Goal: Task Accomplishment & Management: Check status

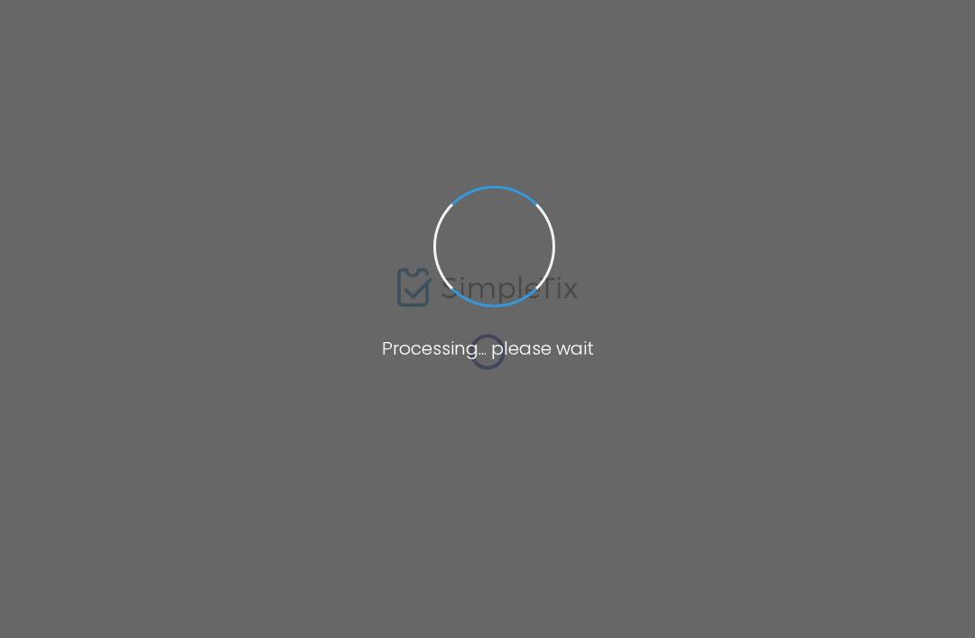
click at [343, 201] on span at bounding box center [487, 319] width 975 height 638
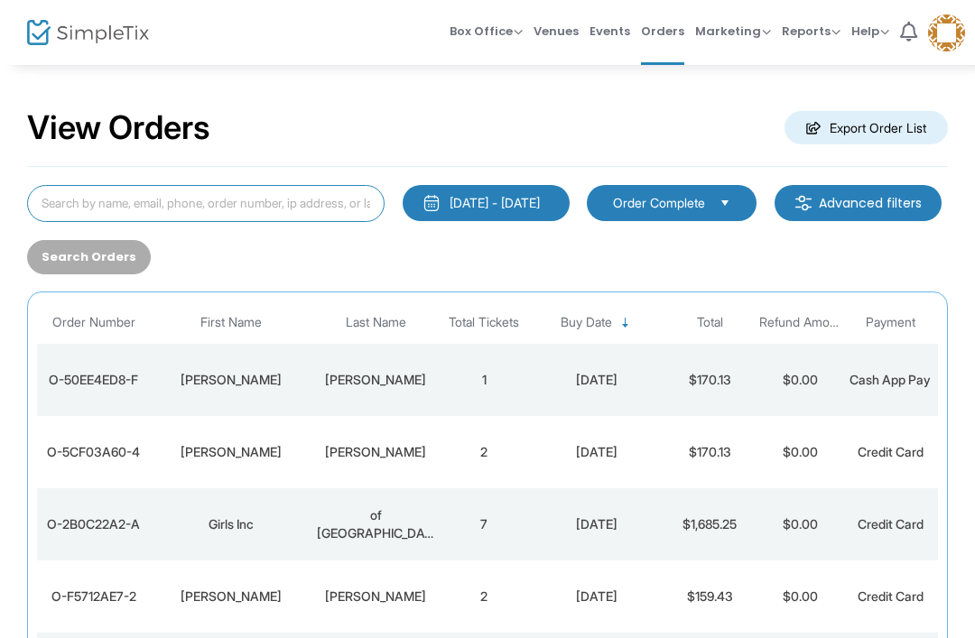
click at [285, 200] on input at bounding box center [206, 203] width 358 height 37
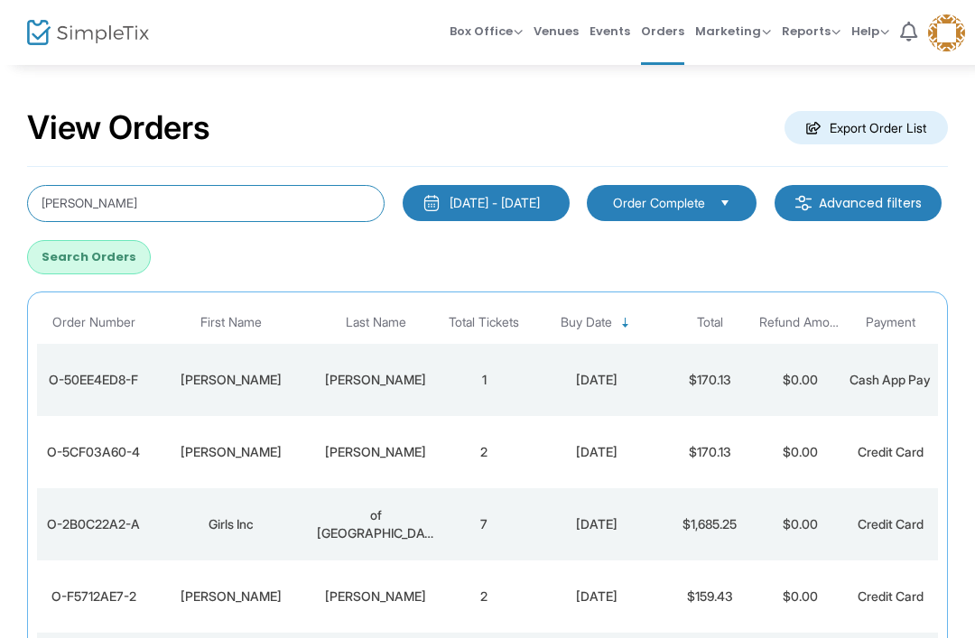
type input "[PERSON_NAME]"
click at [151, 269] on button "Search Orders" at bounding box center [89, 257] width 124 height 34
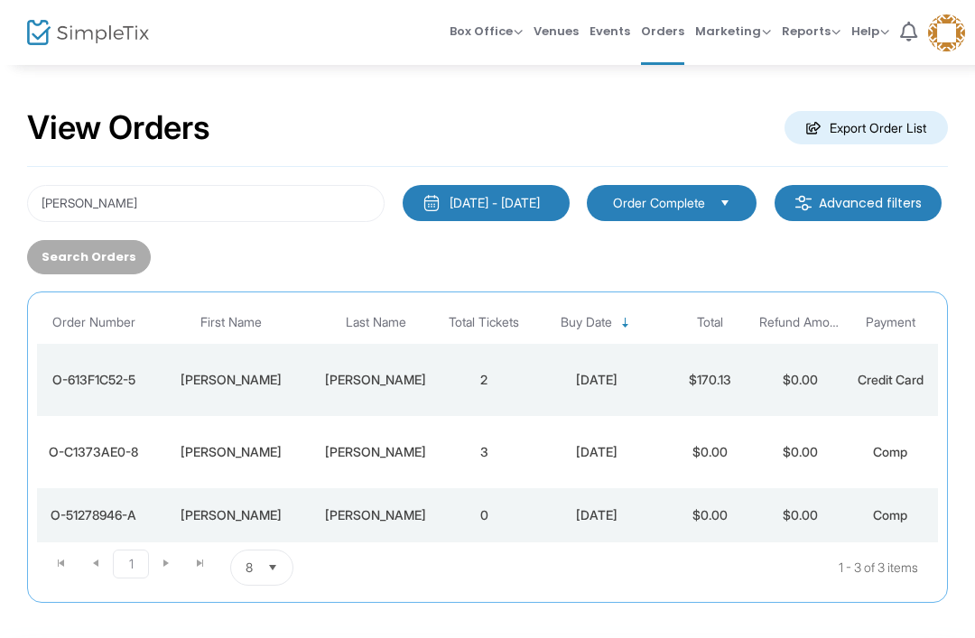
click at [403, 377] on div "[PERSON_NAME]" at bounding box center [375, 380] width 117 height 18
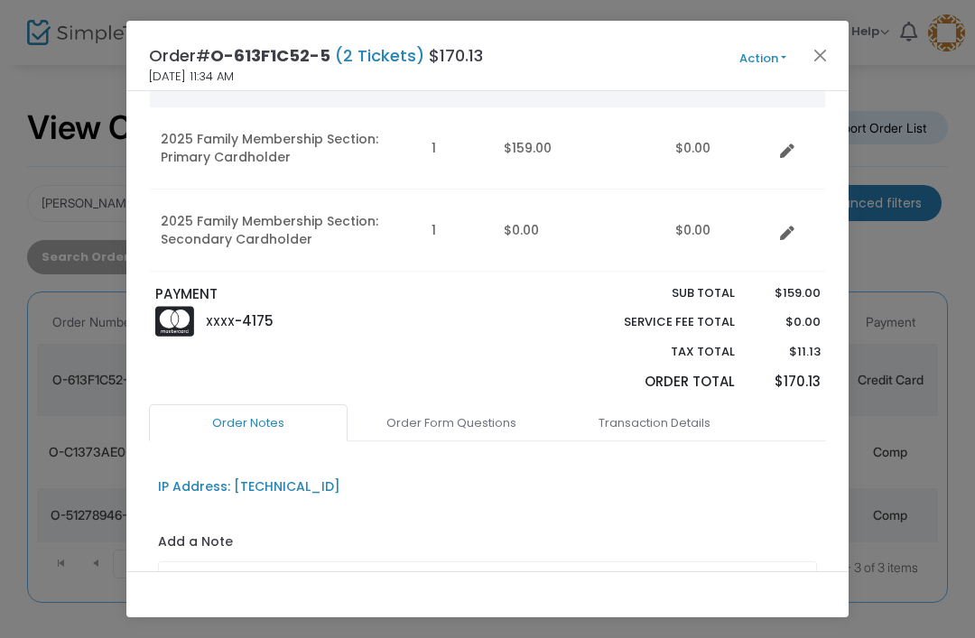
scroll to position [240, 0]
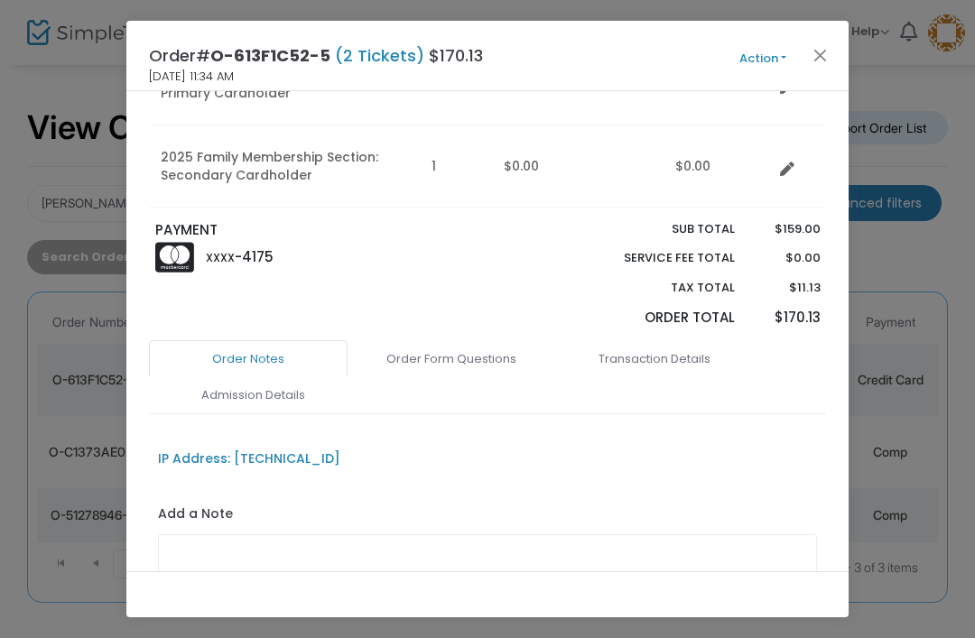
click at [499, 351] on link "Order Form Questions" at bounding box center [451, 359] width 199 height 38
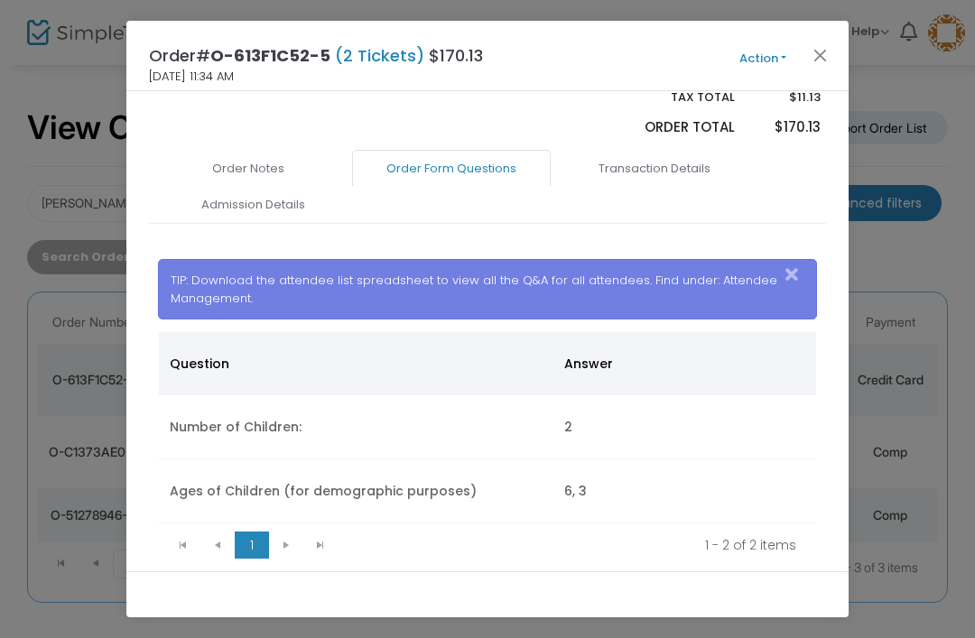
scroll to position [430, 0]
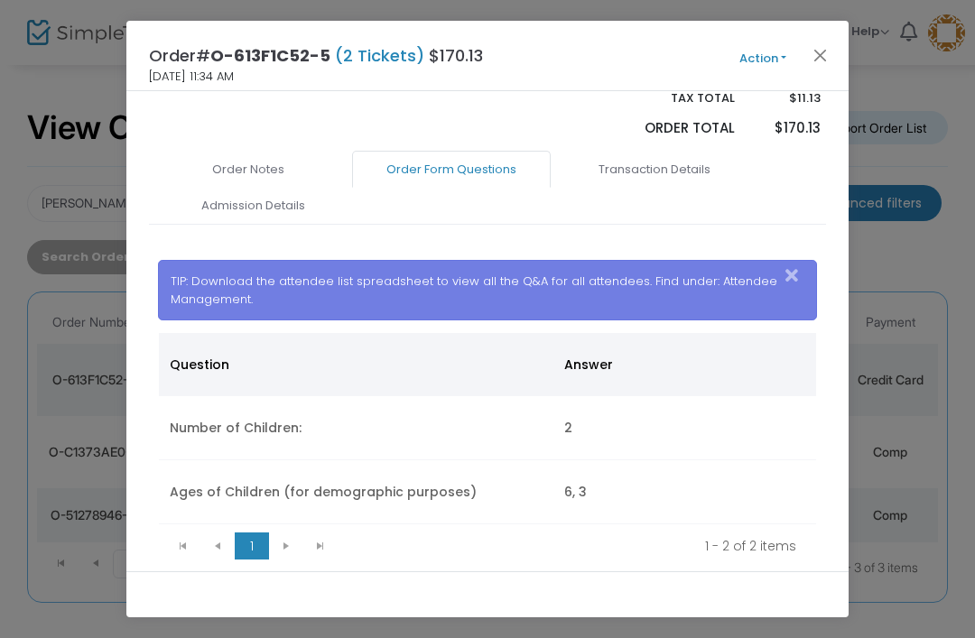
click at [282, 190] on link "Admission Details" at bounding box center [253, 206] width 199 height 38
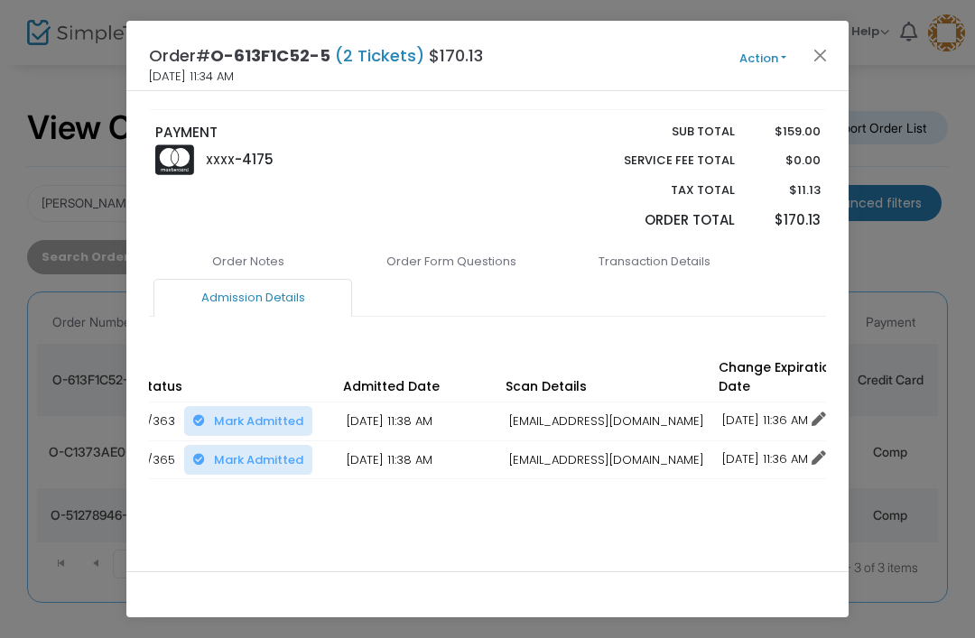
scroll to position [0, 348]
click at [821, 45] on button "Close" at bounding box center [820, 54] width 23 height 23
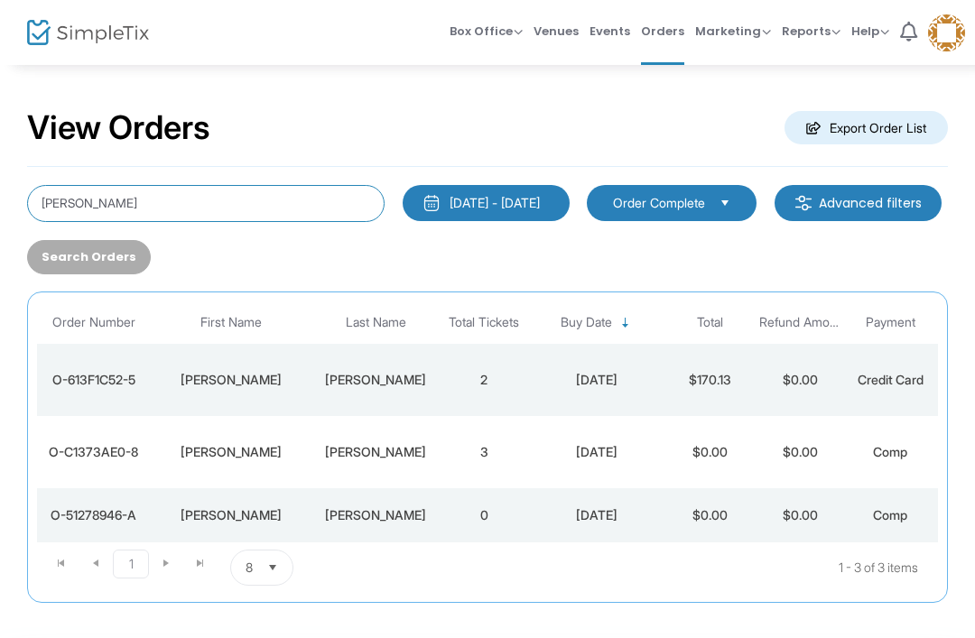
click at [79, 192] on input "[PERSON_NAME]" at bounding box center [206, 203] width 358 height 37
click at [57, 198] on input "[PERSON_NAME]" at bounding box center [206, 203] width 358 height 37
click at [56, 198] on input "[PERSON_NAME]" at bounding box center [206, 203] width 358 height 37
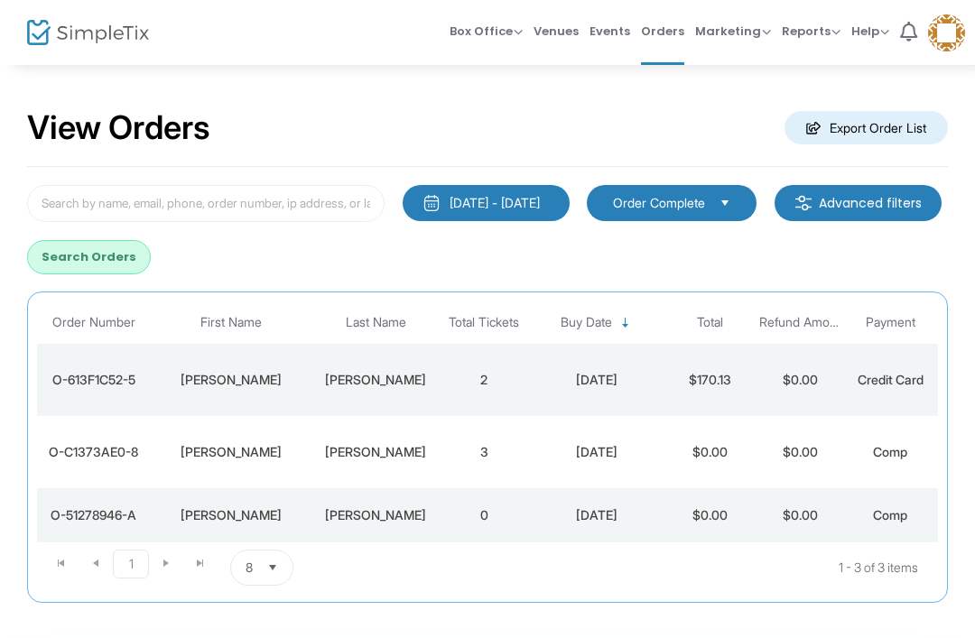
click at [151, 255] on button "Search Orders" at bounding box center [89, 257] width 124 height 34
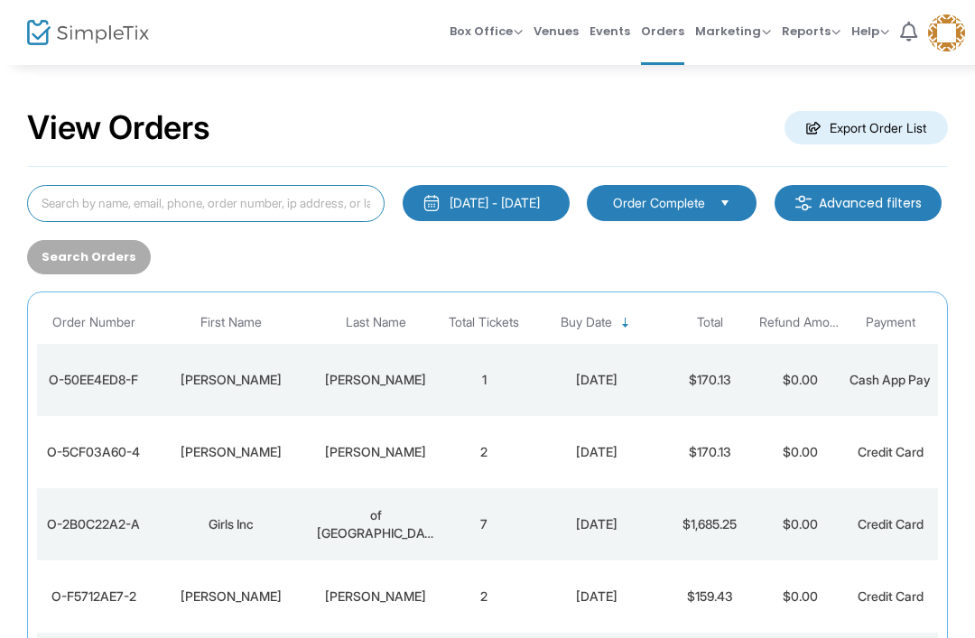
click at [293, 185] on input at bounding box center [206, 203] width 358 height 37
click at [327, 217] on input at bounding box center [206, 203] width 358 height 37
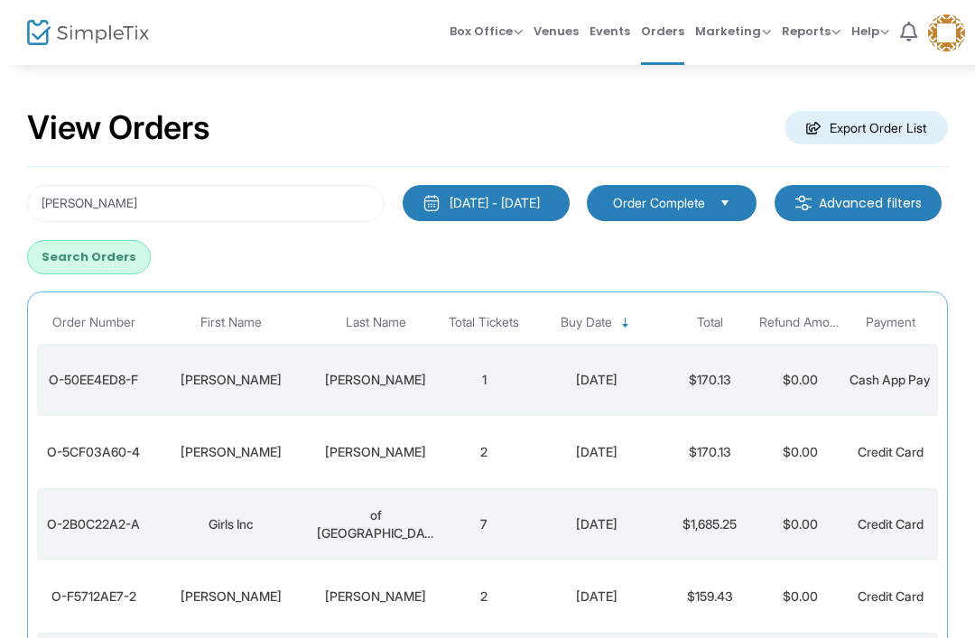
click at [151, 260] on button "Search Orders" at bounding box center [89, 257] width 124 height 34
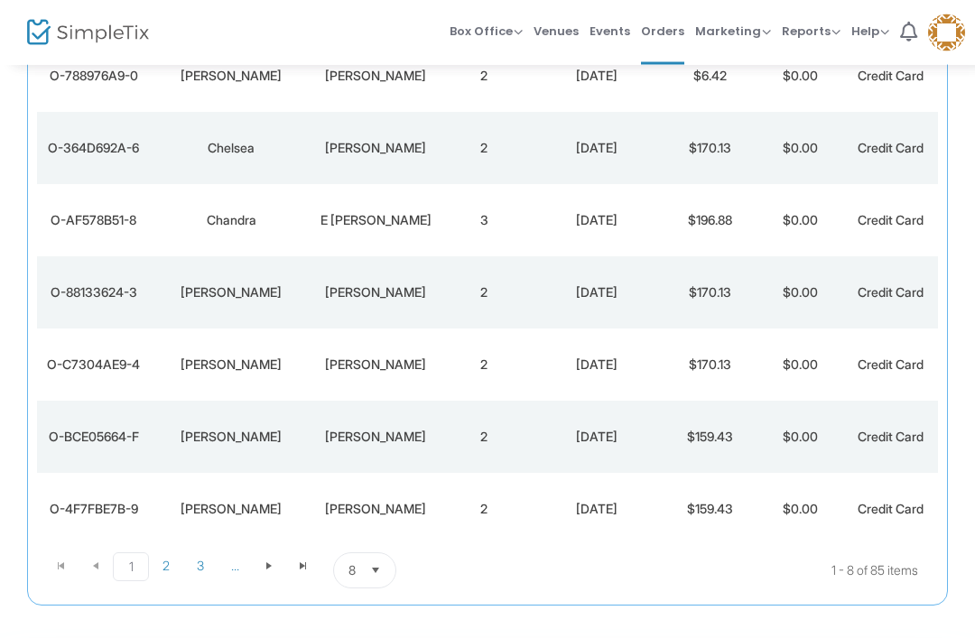
scroll to position [376, 0]
click at [271, 567] on span "Go to the next page" at bounding box center [269, 567] width 14 height 14
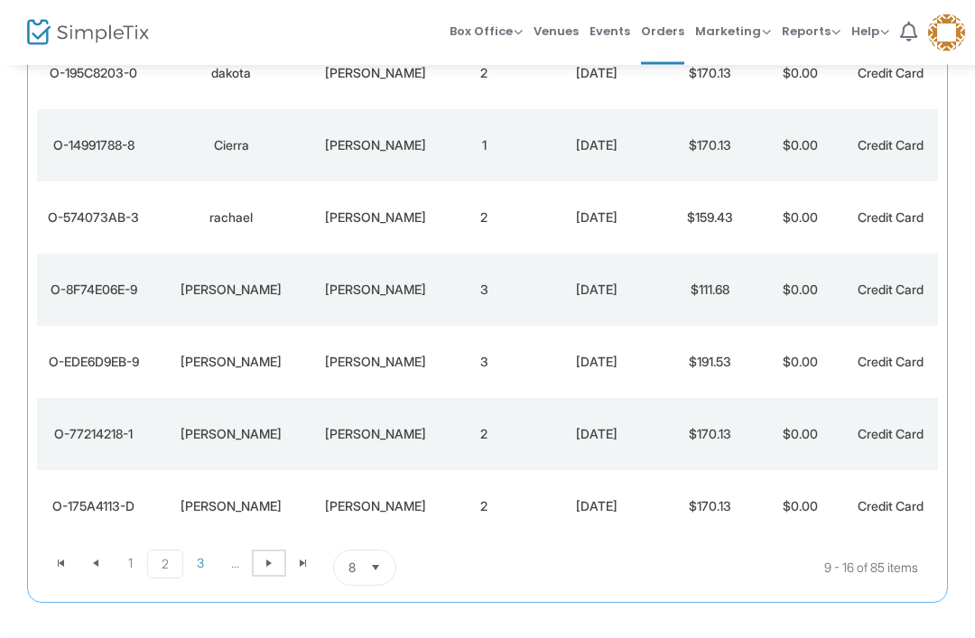
scroll to position [405, 0]
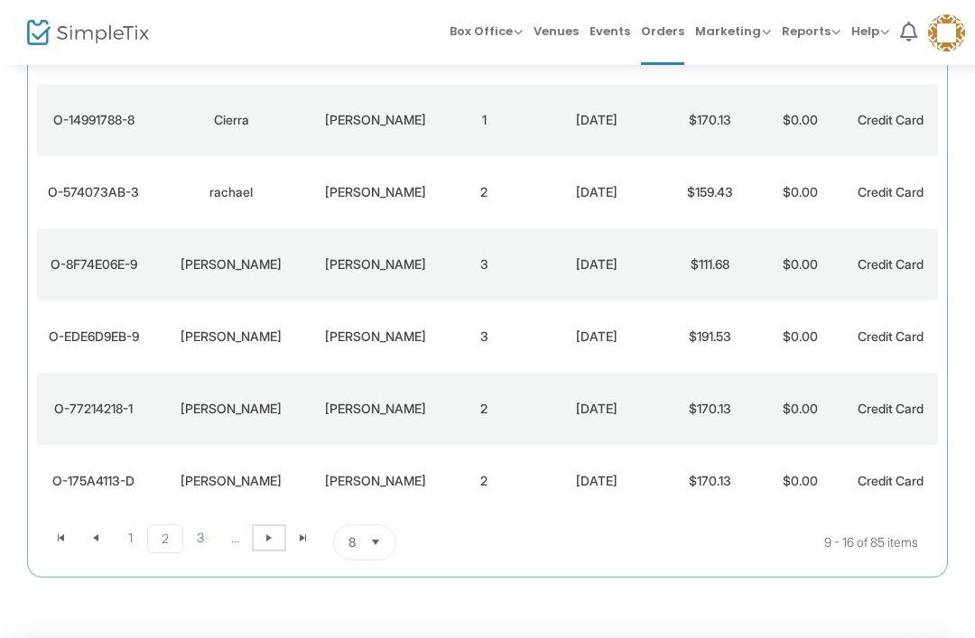
click at [277, 534] on span at bounding box center [269, 538] width 34 height 27
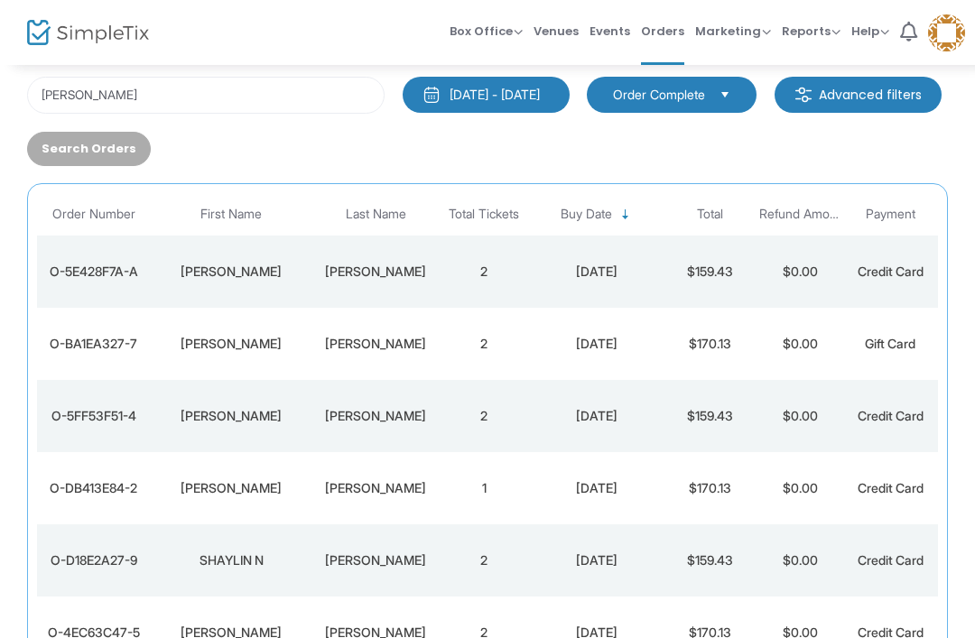
scroll to position [110, 0]
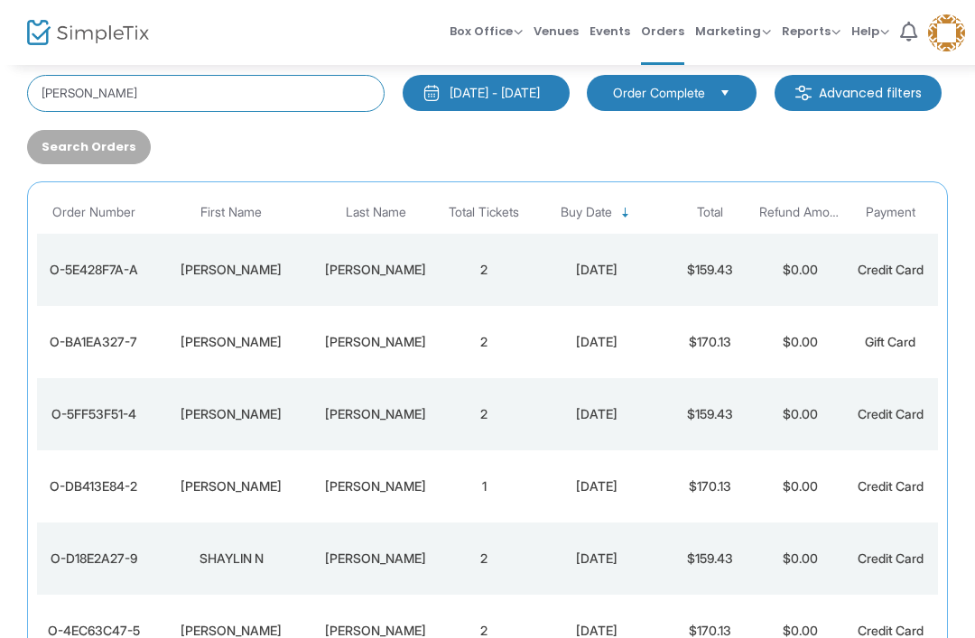
click at [93, 89] on input "[PERSON_NAME]" at bounding box center [206, 93] width 358 height 37
click at [62, 93] on input "[PERSON_NAME]" at bounding box center [206, 93] width 358 height 37
click at [62, 92] on input "[PERSON_NAME]" at bounding box center [206, 93] width 358 height 37
type input "Lazearionna"
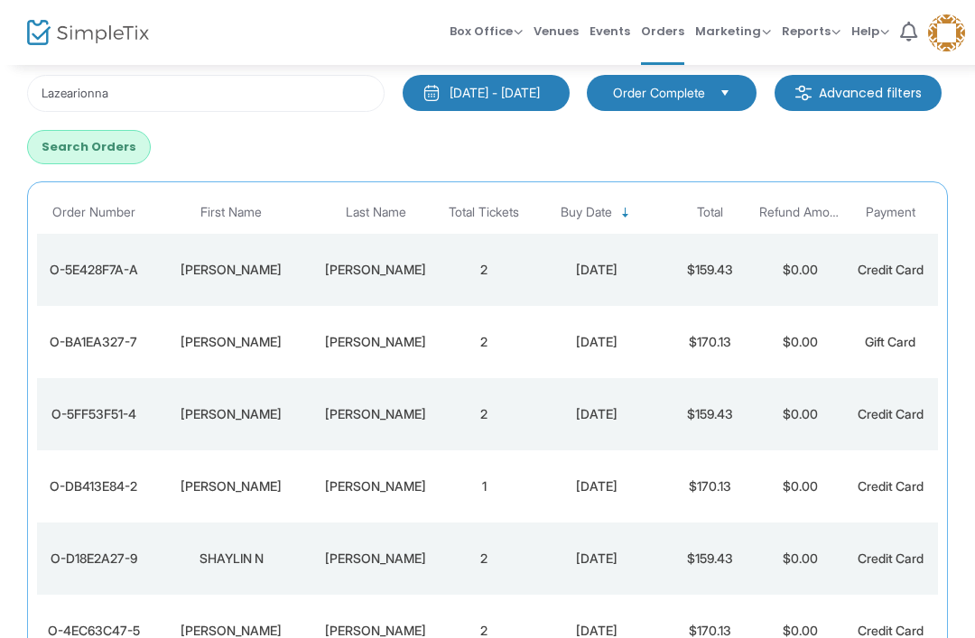
click at [151, 144] on button "Search Orders" at bounding box center [89, 147] width 124 height 34
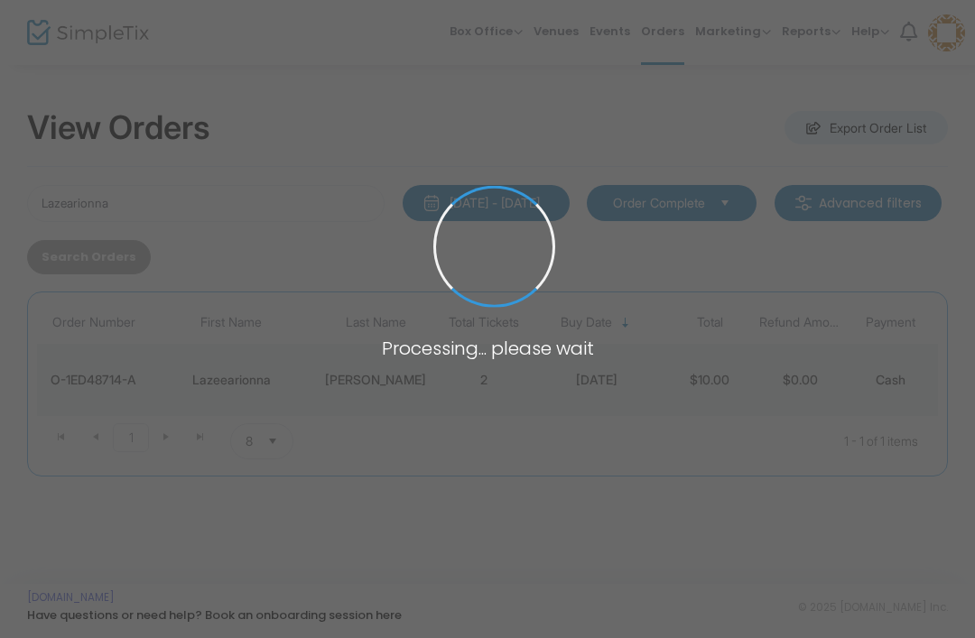
scroll to position [0, 0]
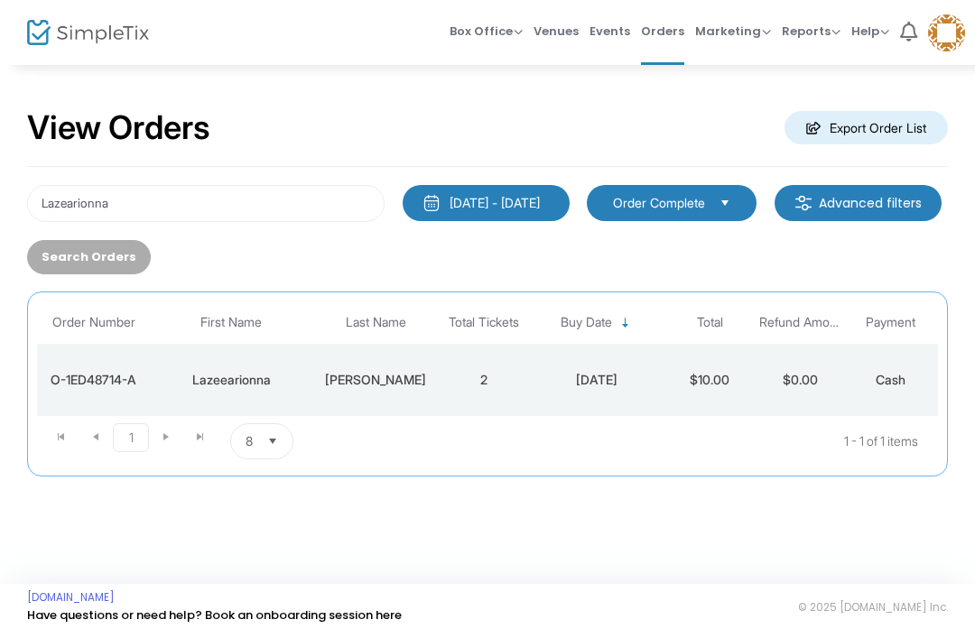
click at [884, 378] on span "Cash" at bounding box center [891, 379] width 30 height 15
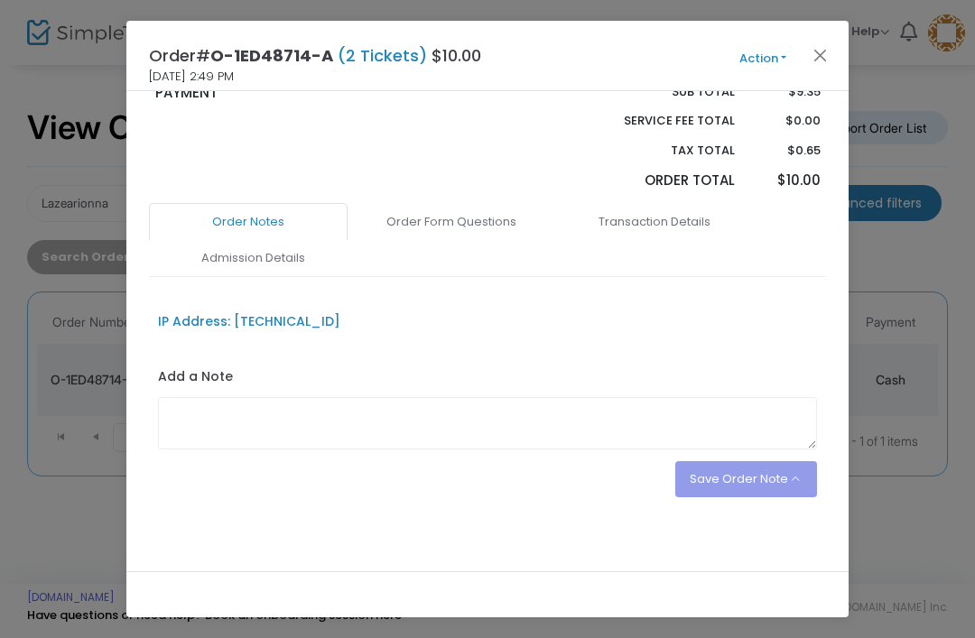
click at [261, 256] on link "Admission Details" at bounding box center [253, 258] width 199 height 38
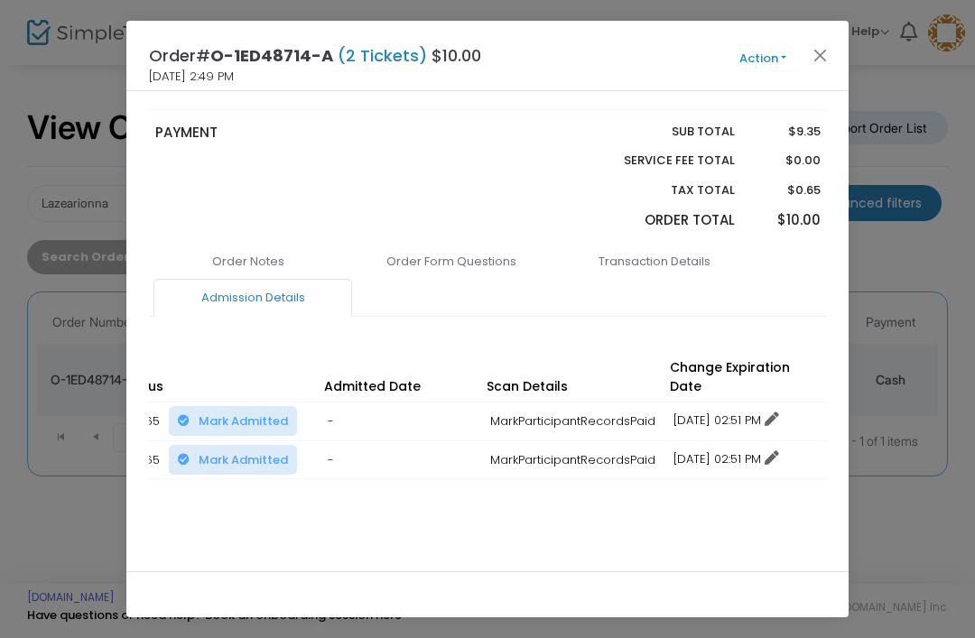
scroll to position [0, 366]
